Goal: Find specific page/section: Find specific page/section

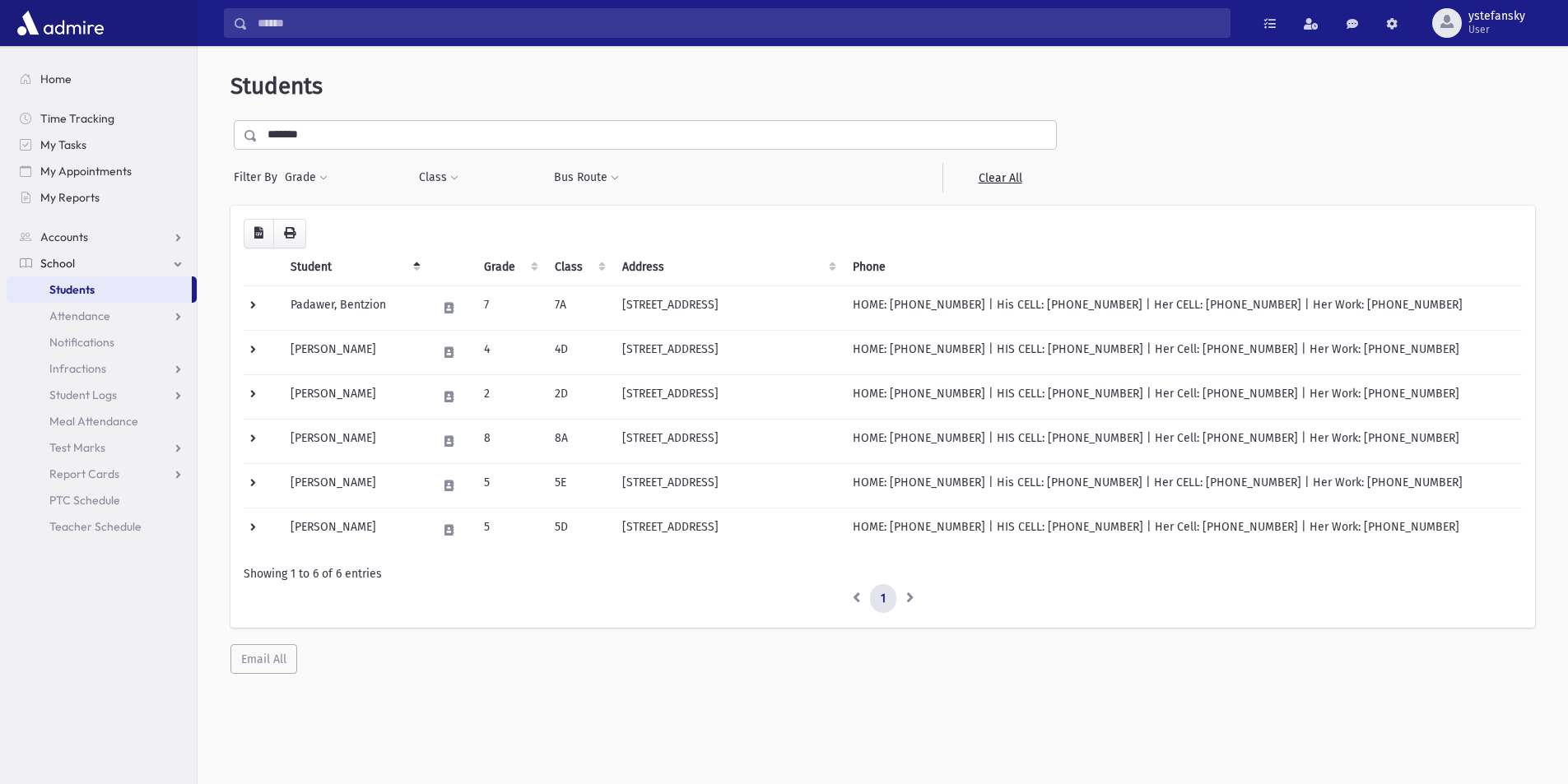
click at [121, 283] on link "Students" at bounding box center [99, 290] width 185 height 27
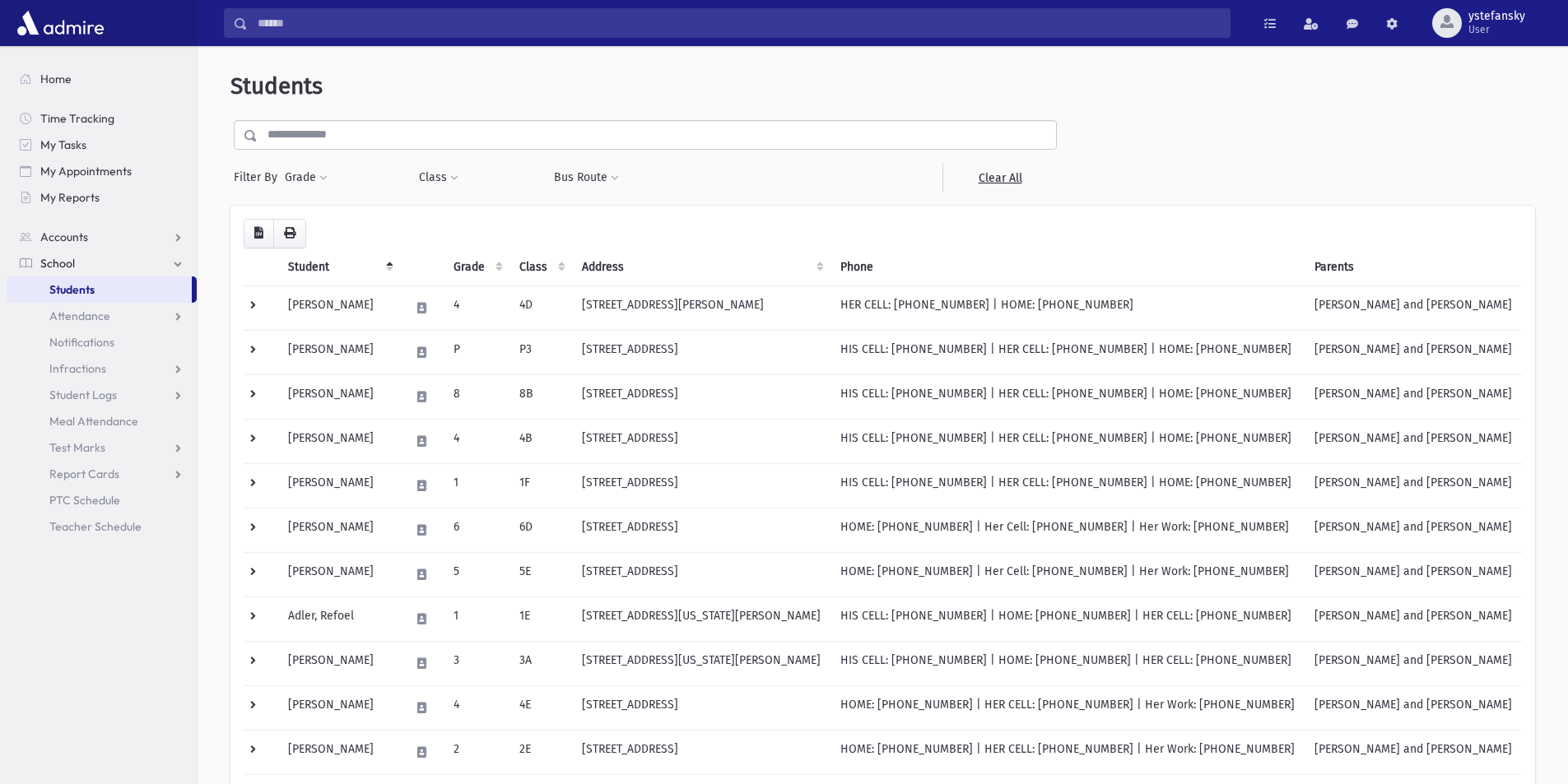
click at [586, 134] on input "text" at bounding box center [656, 135] width 798 height 29
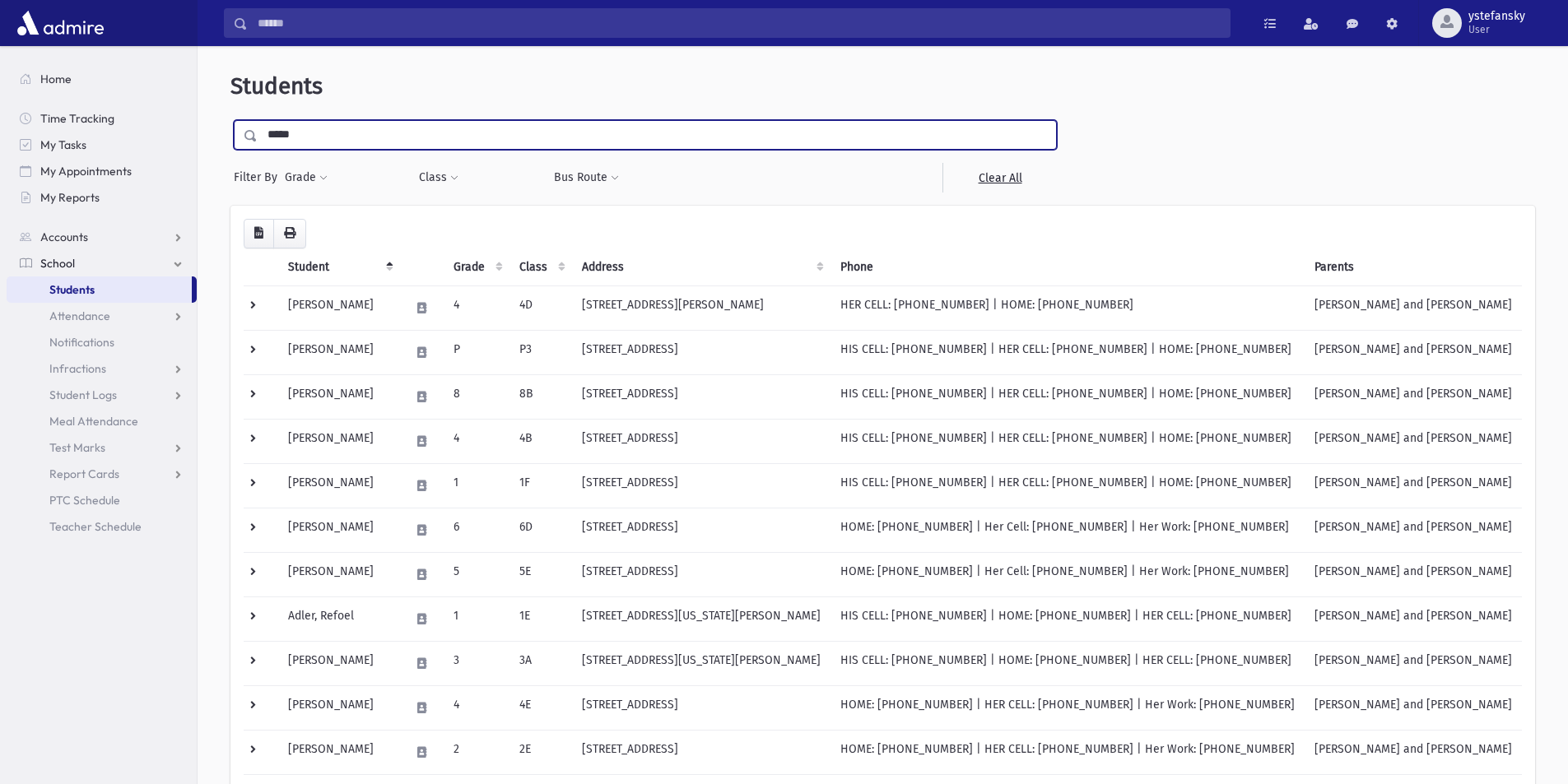
type input "*****"
click at [230, 120] on input "submit" at bounding box center [253, 131] width 46 height 22
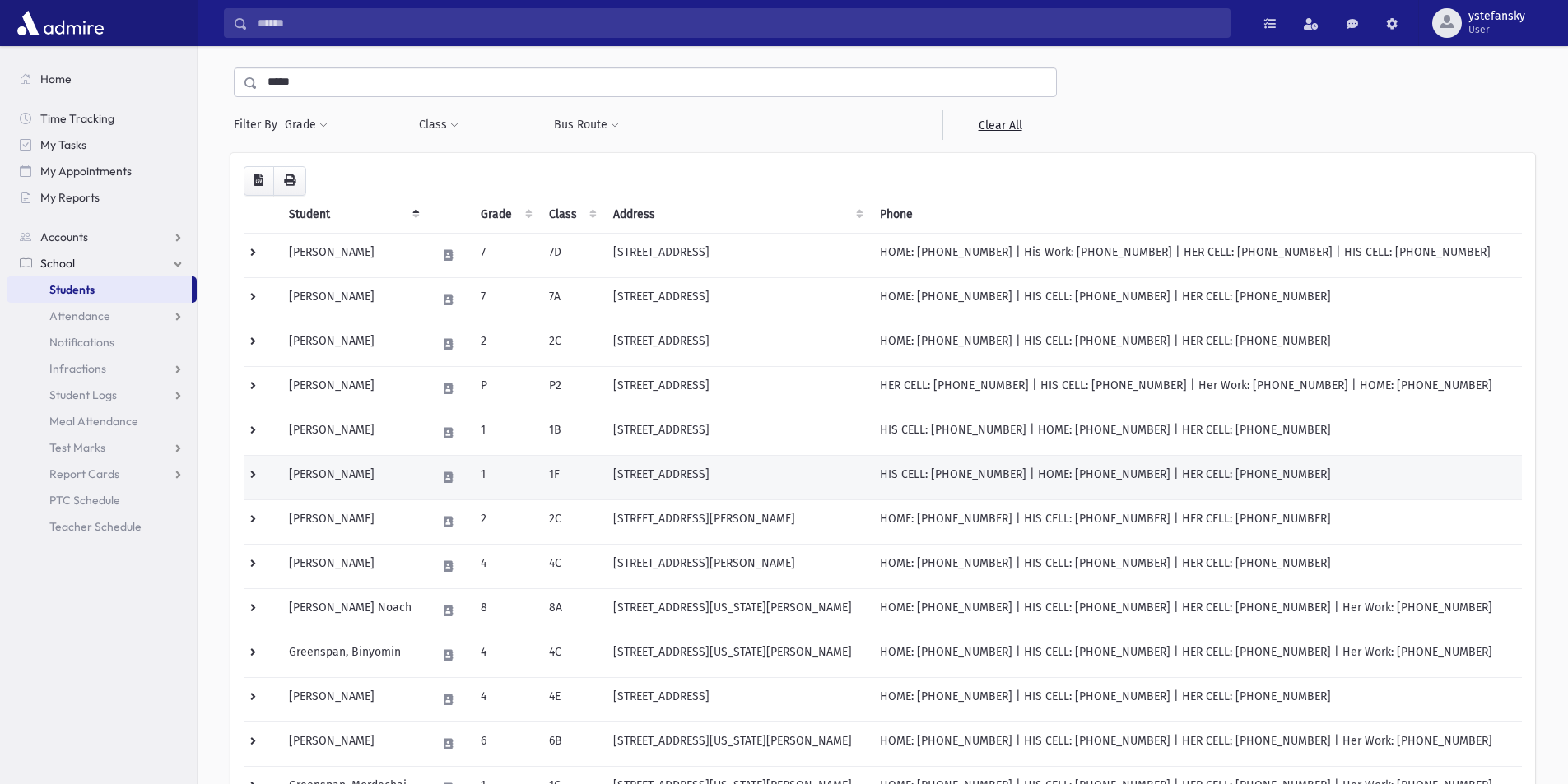
scroll to position [82, 0]
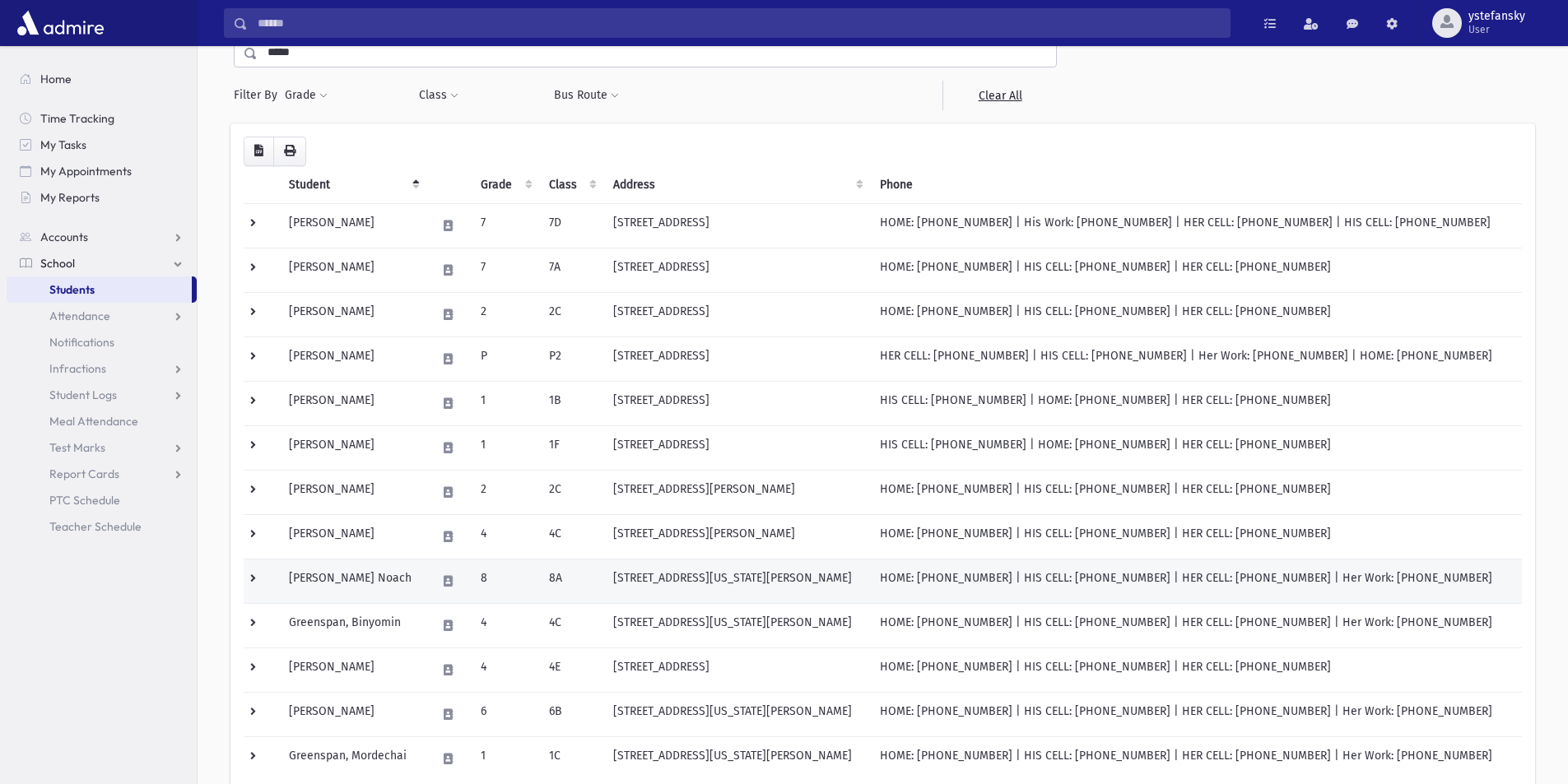
click at [597, 587] on td "8A" at bounding box center [571, 581] width 64 height 45
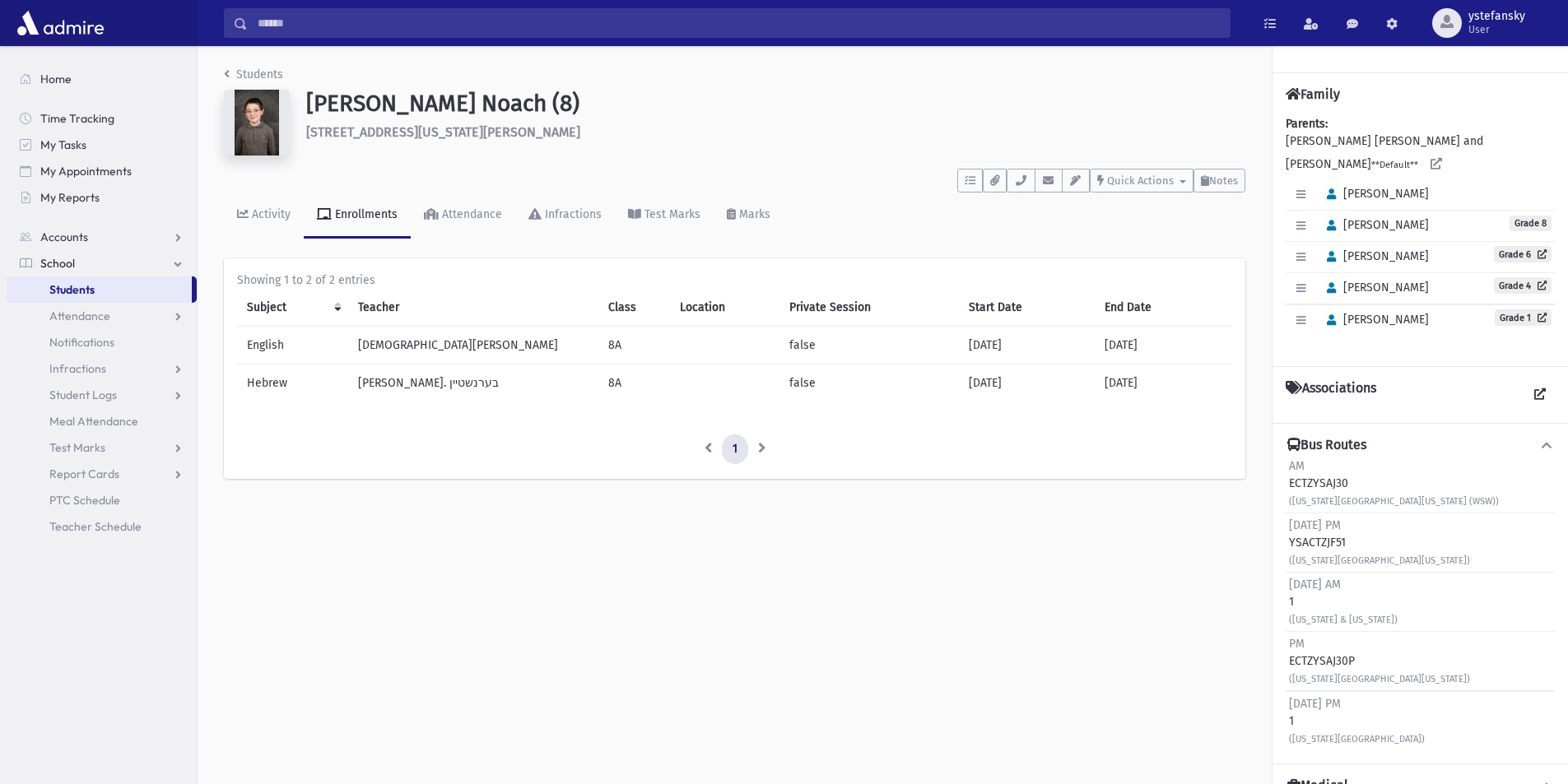
drag, startPoint x: 1399, startPoint y: 303, endPoint x: 1343, endPoint y: 201, distance: 116.4
click at [1343, 201] on div "Edit Individual Delete Individual Set Primary Aryeh Leib Edit Individual Delete…" at bounding box center [1420, 257] width 269 height 156
copy div "Ahron Noach Grade 8 Edit Individual Delete Individual Set Primary Dovid Shlomo …"
click at [1390, 309] on div "Mordechai" at bounding box center [1373, 321] width 110 height 24
click at [1414, 304] on div "Edit Individual Delete Individual Set Primary Mordechai Grade 1" at bounding box center [1420, 320] width 269 height 31
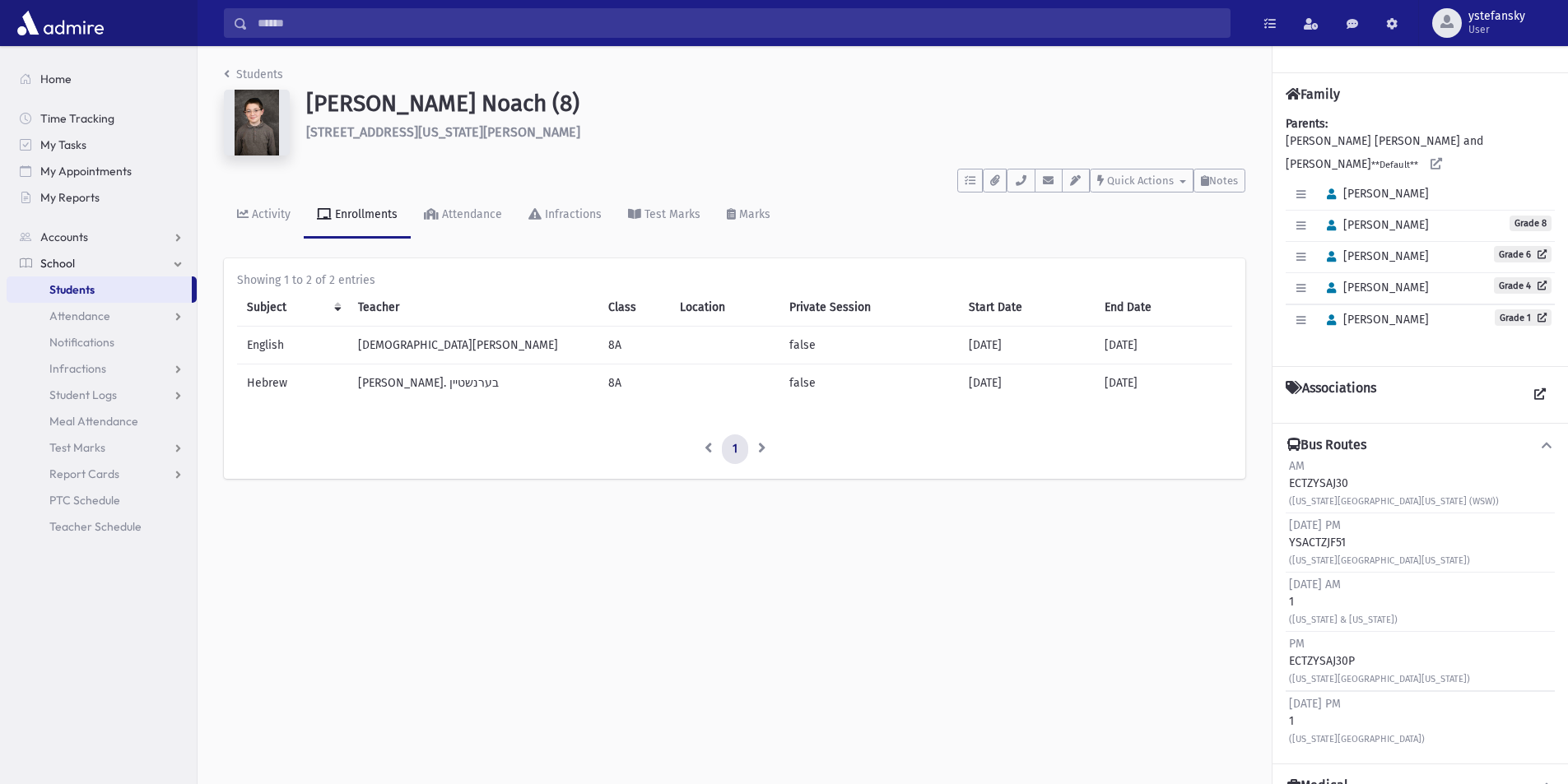
click at [1408, 304] on div "Edit Individual Delete Individual Set Primary Mordechai Grade 1" at bounding box center [1420, 320] width 269 height 31
drag, startPoint x: 1345, startPoint y: 204, endPoint x: 1409, endPoint y: 298, distance: 113.7
click at [1409, 298] on div "Edit Individual Delete Individual Set Primary Aryeh Leib Edit Individual Delete…" at bounding box center [1420, 257] width 269 height 156
copy div "Ahron Noach Grade 8 Edit Individual Delete Individual Set Primary Dovid Shlomo …"
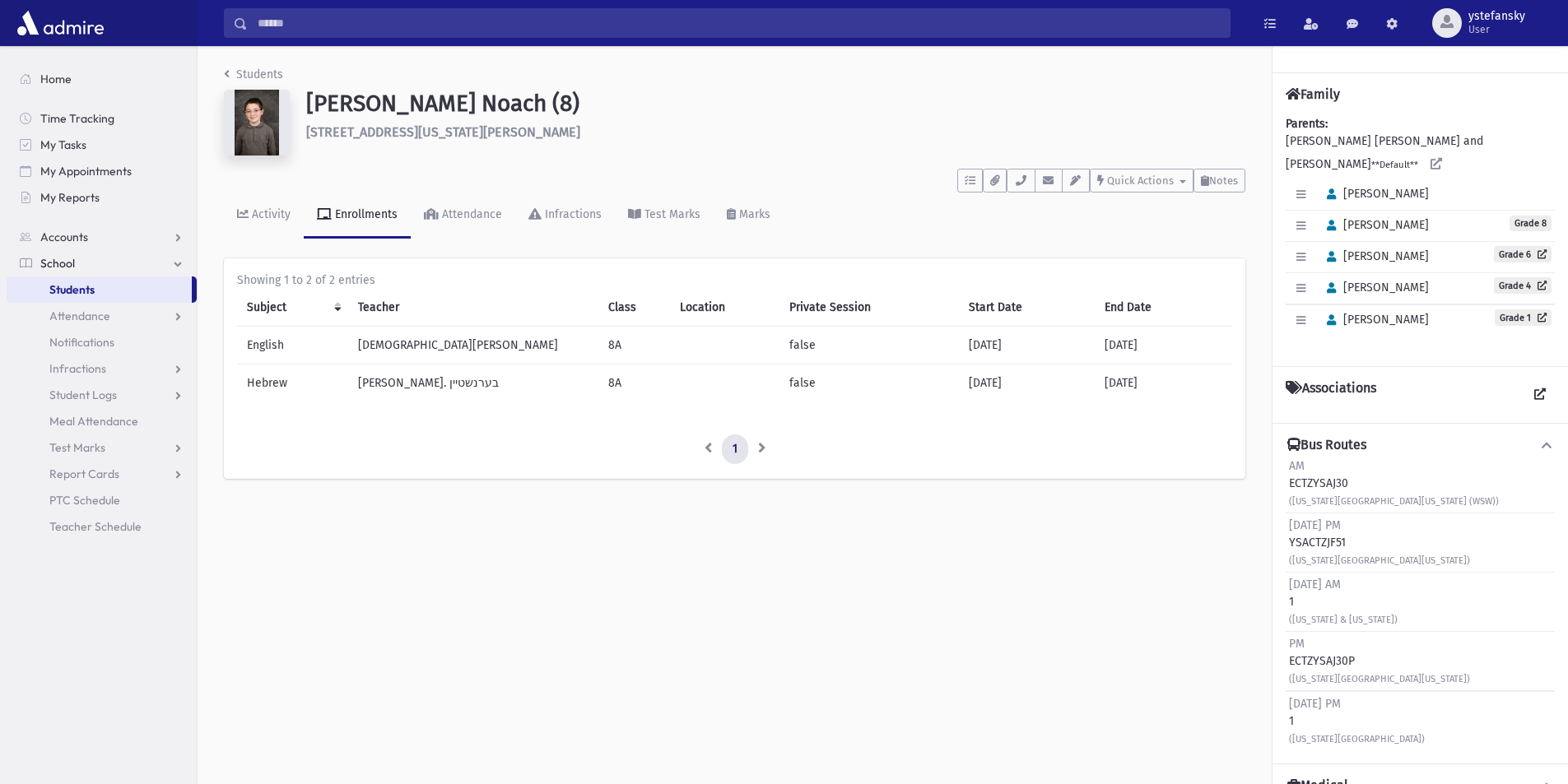
click at [357, 96] on h1 "Greenspan, Ahron Noach (8)" at bounding box center [775, 103] width 939 height 28
copy h1 "Greenspan"
click at [85, 296] on span "Students" at bounding box center [72, 289] width 45 height 15
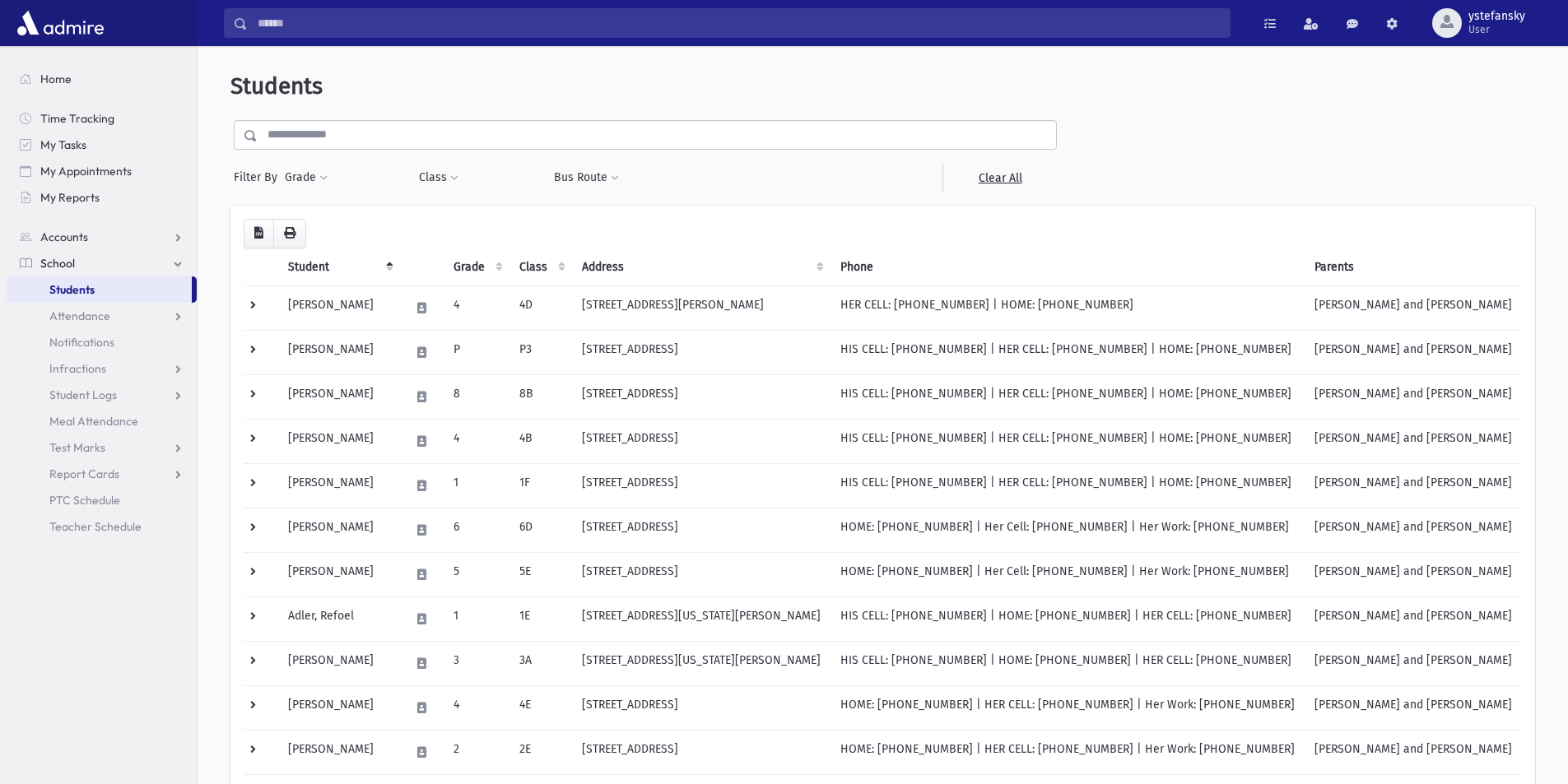
click at [367, 130] on input "text" at bounding box center [656, 135] width 798 height 29
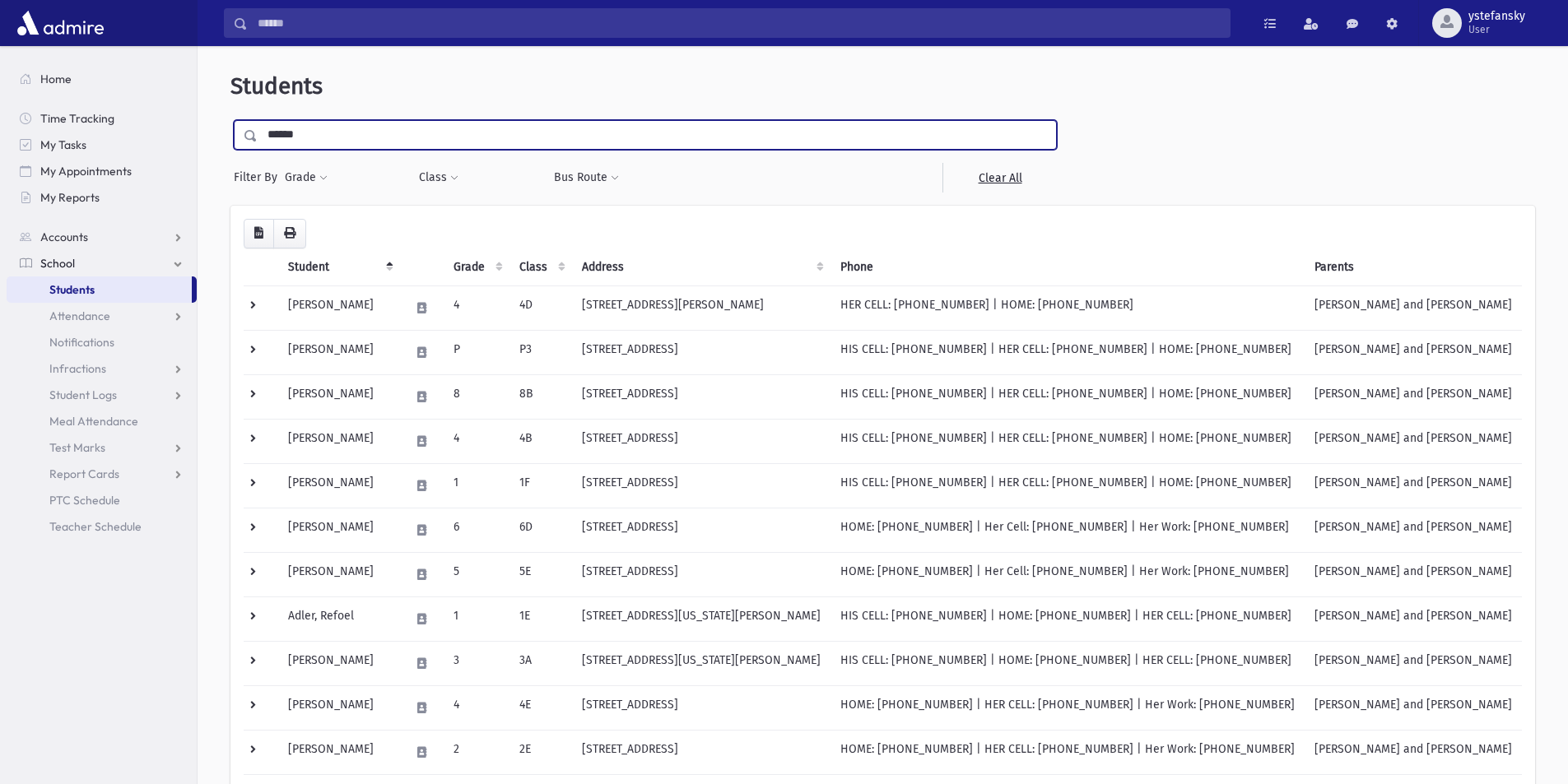
type input "******"
click at [230, 120] on input "submit" at bounding box center [253, 131] width 46 height 22
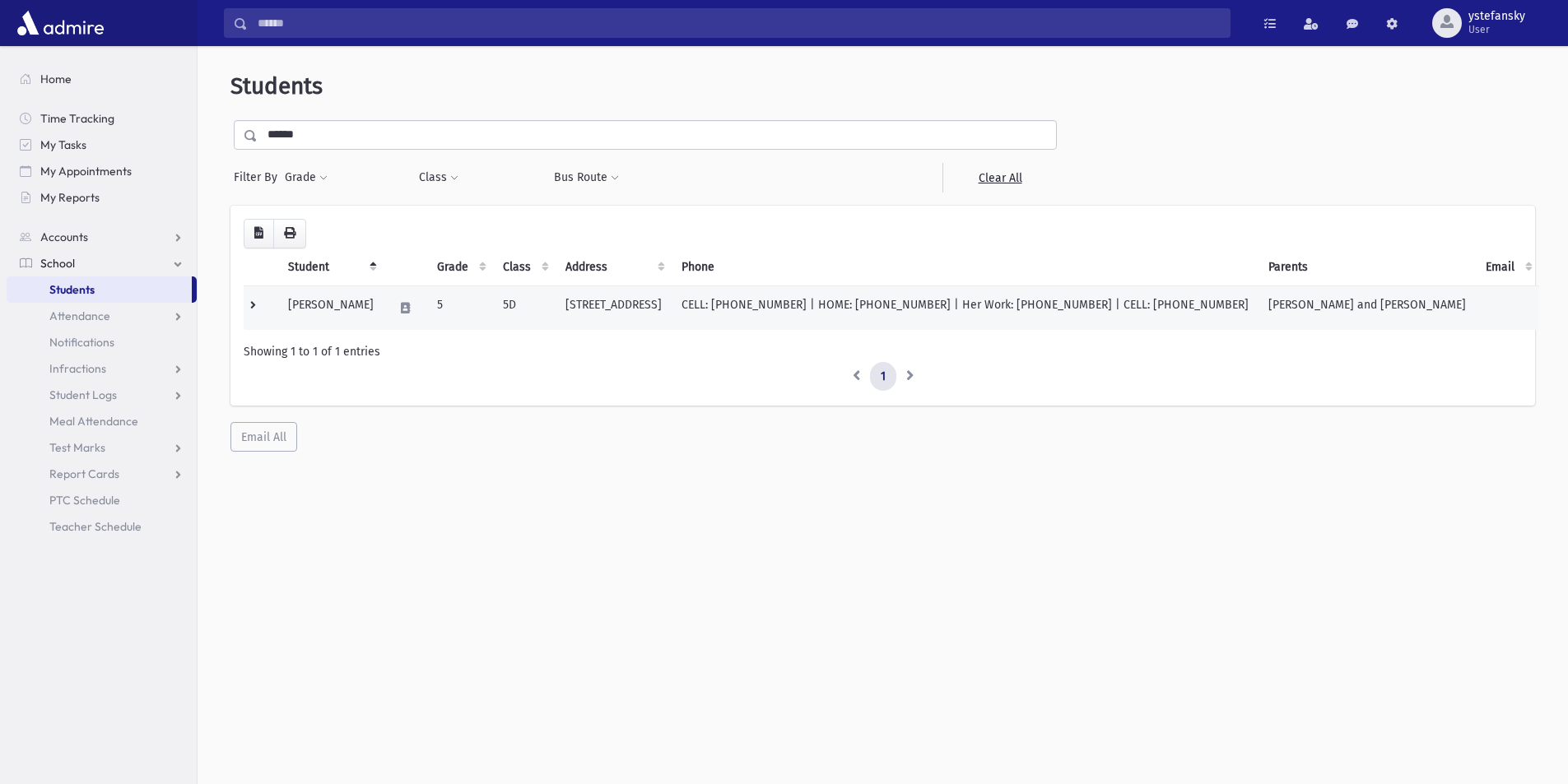
click at [319, 312] on td "[PERSON_NAME]" at bounding box center [330, 308] width 105 height 45
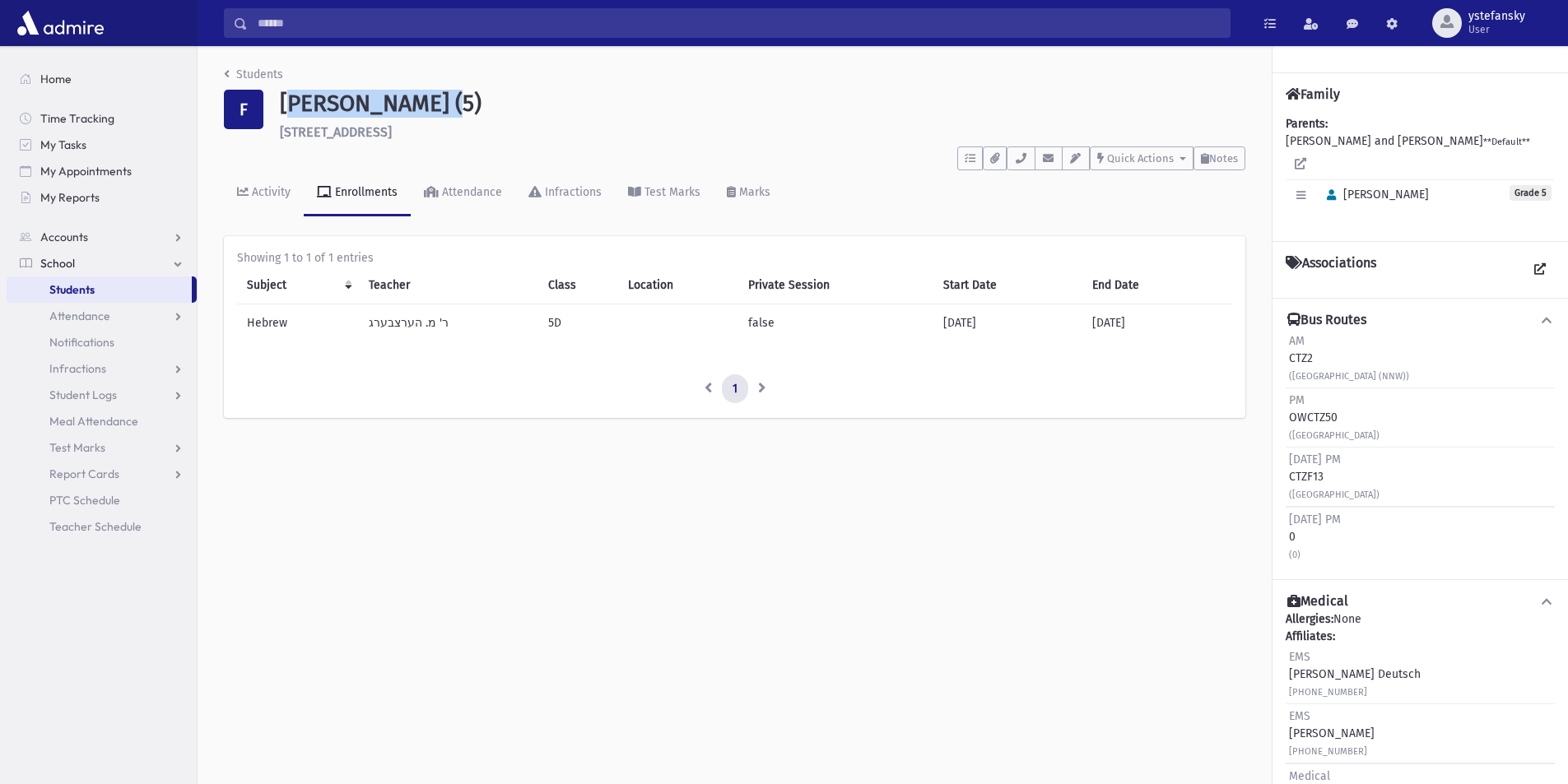
drag, startPoint x: 283, startPoint y: 103, endPoint x: 424, endPoint y: 103, distance: 141.0
click at [424, 103] on h1 "Feiler, Shmuel (5)" at bounding box center [762, 103] width 965 height 28
copy h1 "Feiler, Shmuel"
click at [514, 576] on div "Students F Feiler, Shmuel (5) 220 5th Street Lakewood **** To Do's No open task…" at bounding box center [882, 415] width 1370 height 738
click at [115, 291] on link "Students" at bounding box center [99, 290] width 185 height 27
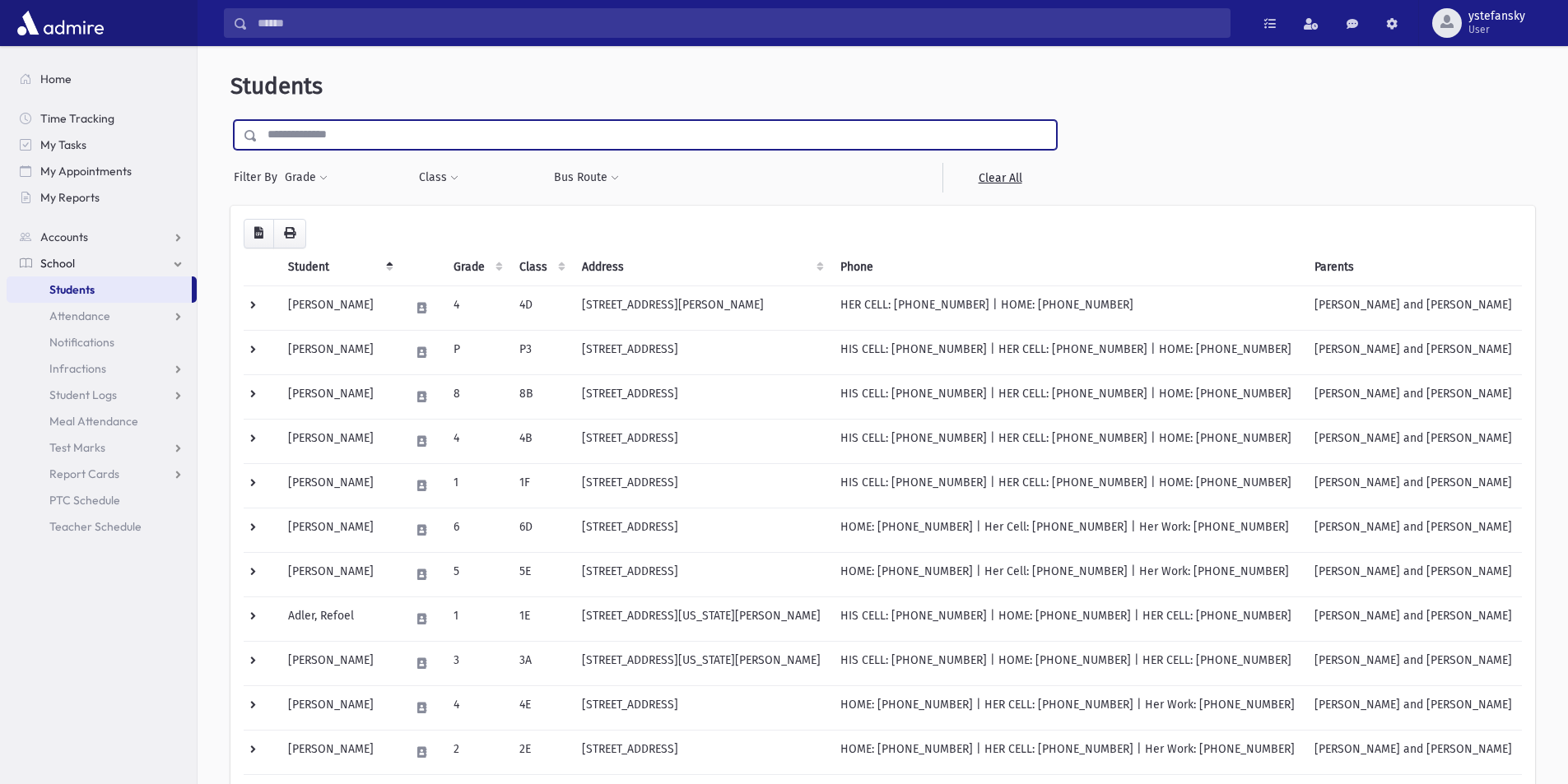
click at [494, 123] on input "text" at bounding box center [656, 135] width 798 height 29
type input "****"
click at [230, 120] on input "submit" at bounding box center [253, 131] width 46 height 22
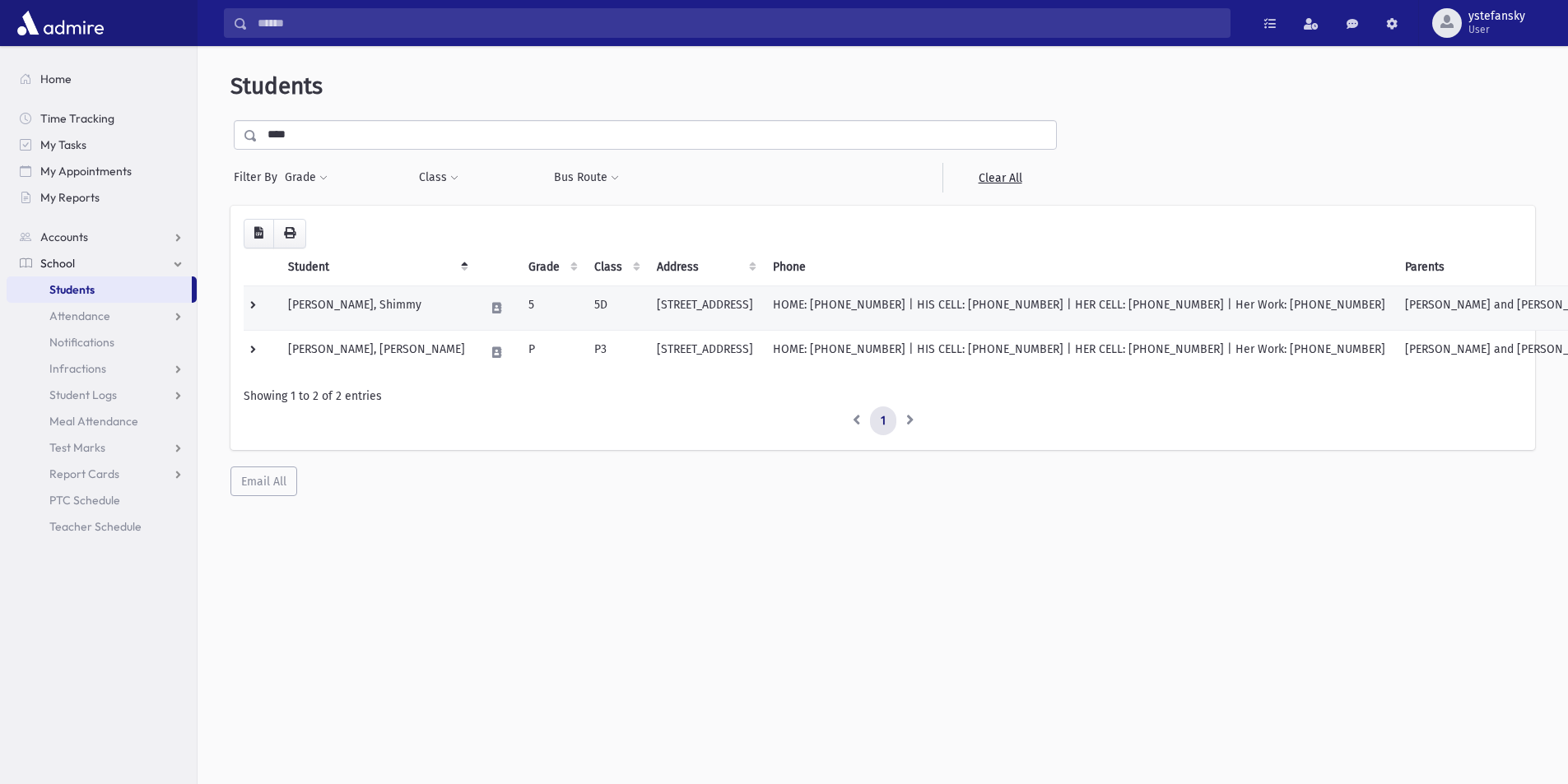
click at [343, 309] on td "Keilson, Shimmy" at bounding box center [376, 308] width 197 height 45
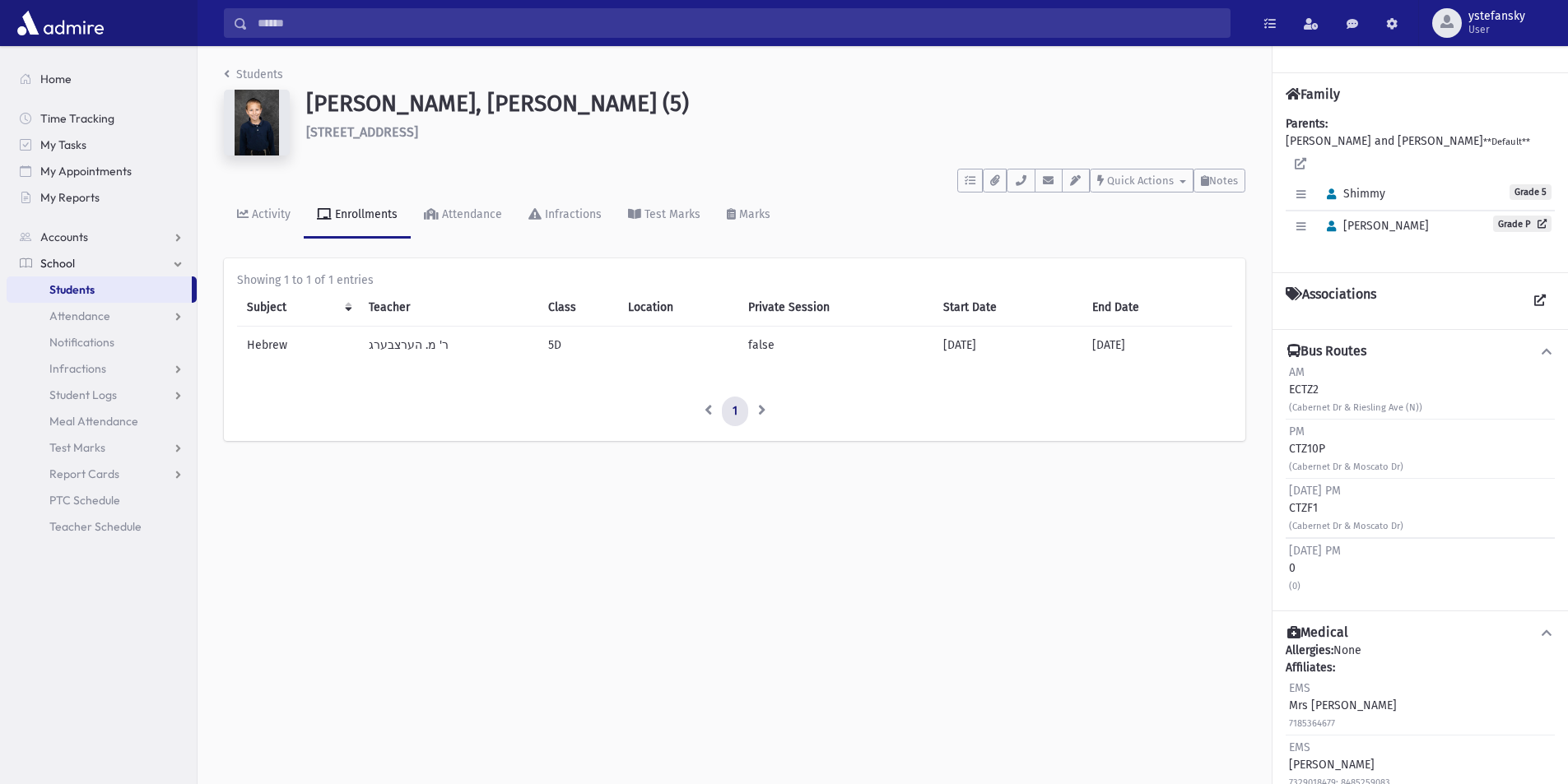
click at [106, 291] on link "Students" at bounding box center [99, 290] width 185 height 27
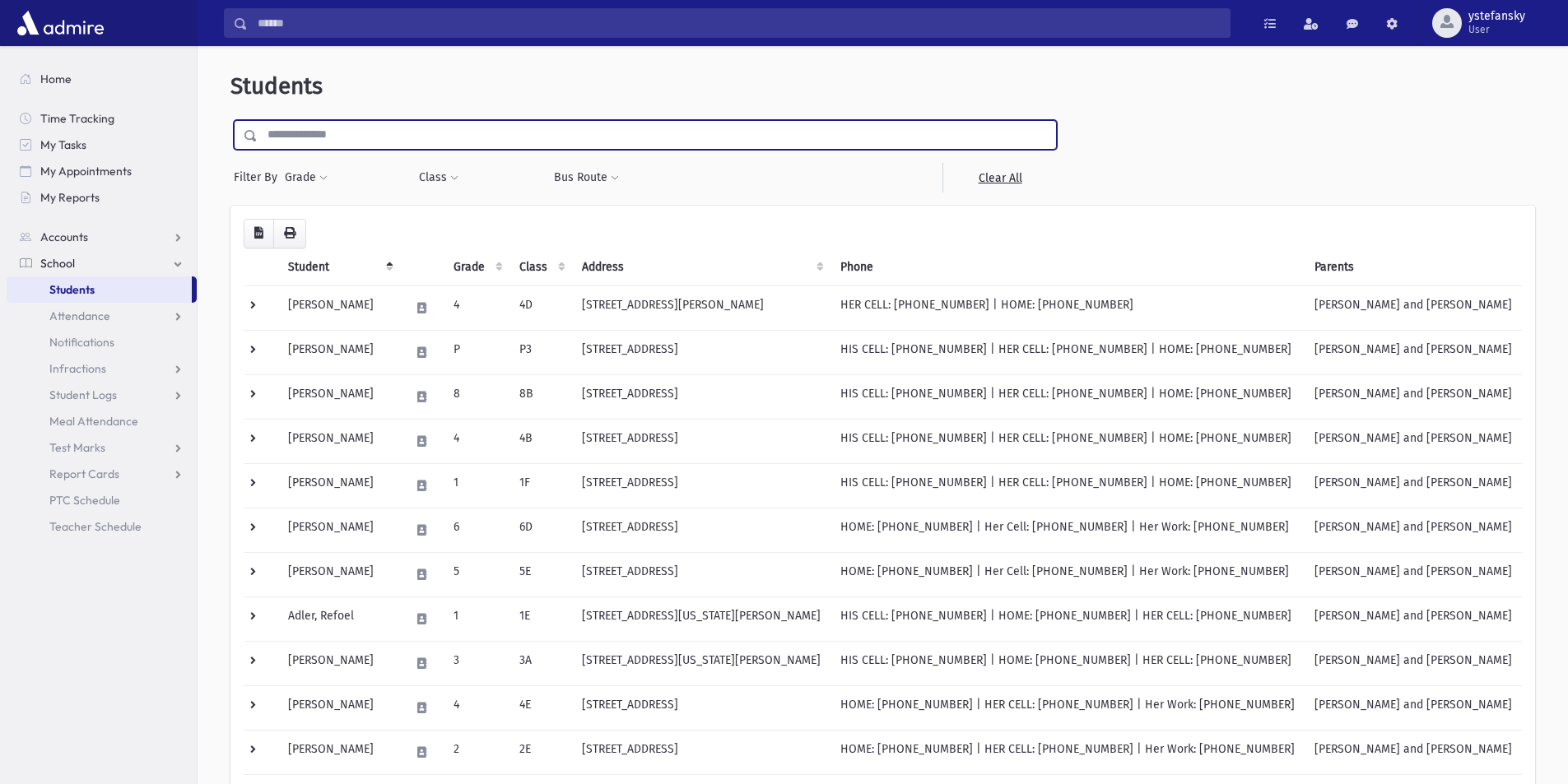
click at [510, 140] on input "text" at bounding box center [656, 135] width 798 height 29
type input "******"
click at [230, 120] on input "submit" at bounding box center [253, 131] width 46 height 22
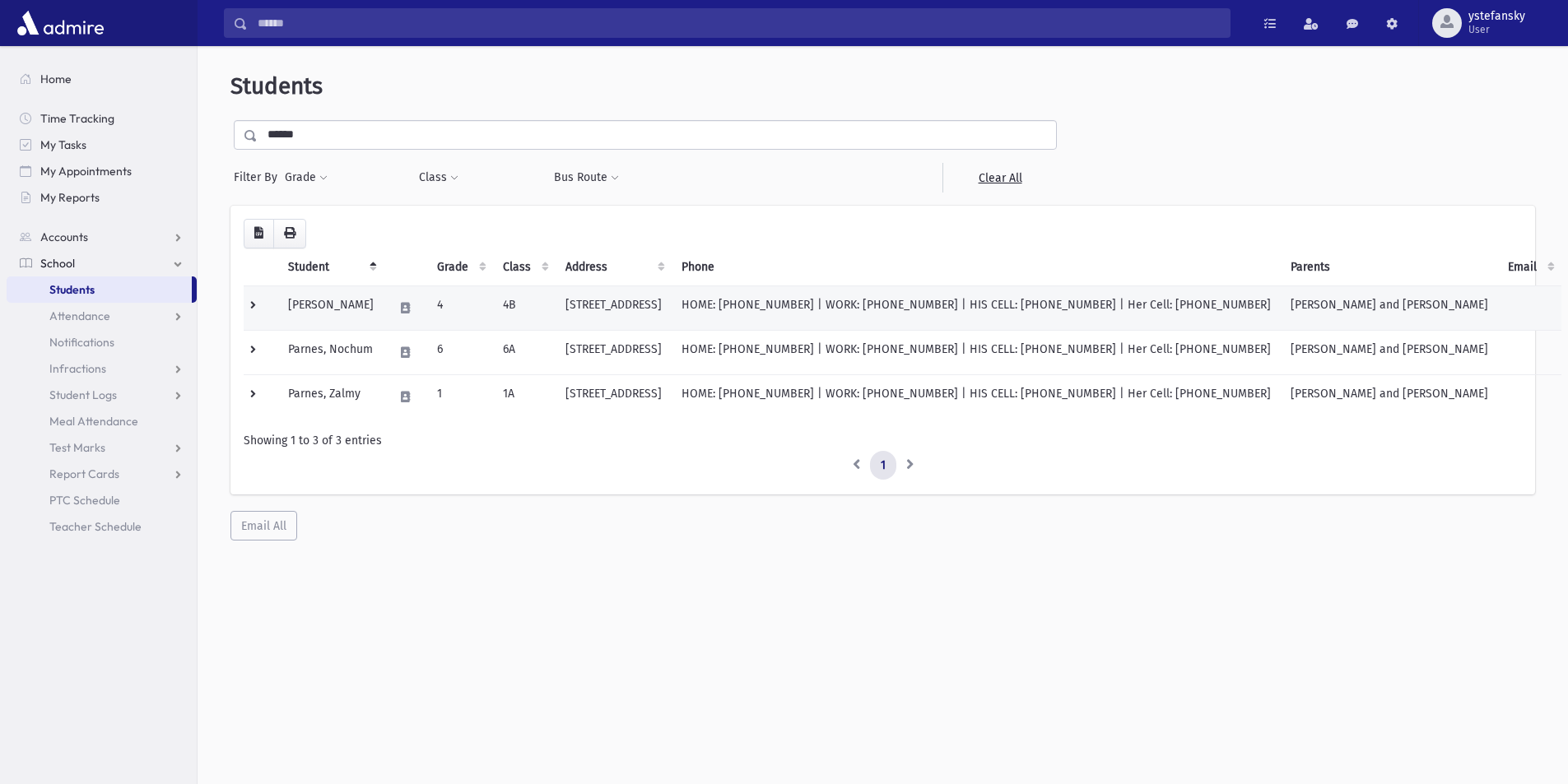
click at [338, 319] on td "[PERSON_NAME]" at bounding box center [330, 308] width 105 height 45
